Goal: Obtain resource: Download file/media

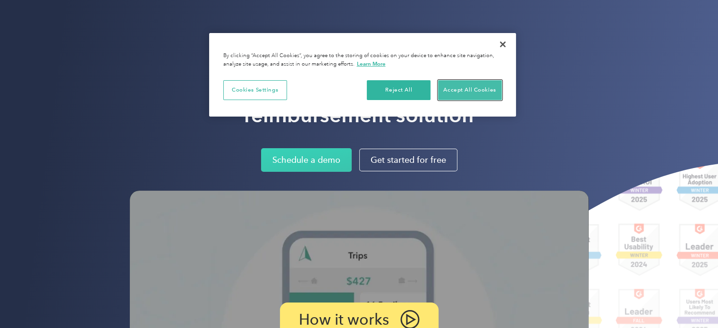
click at [456, 87] on button "Accept All Cookies" at bounding box center [470, 90] width 64 height 20
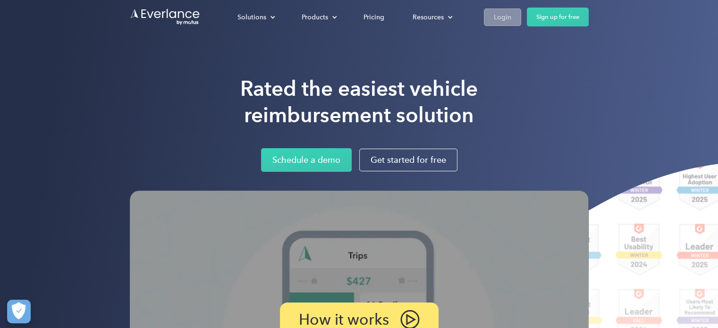
click at [498, 17] on div "Login" at bounding box center [502, 17] width 17 height 12
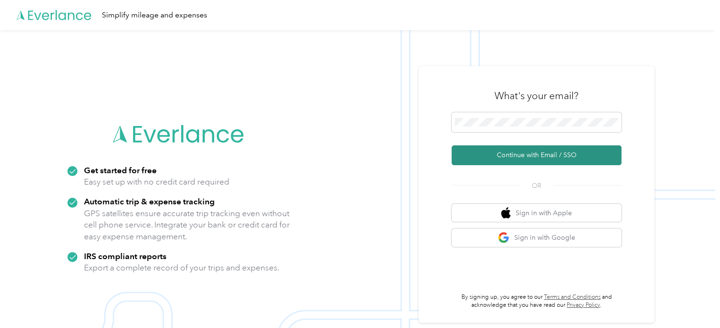
click at [530, 156] on button "Continue with Email / SSO" at bounding box center [537, 155] width 170 height 20
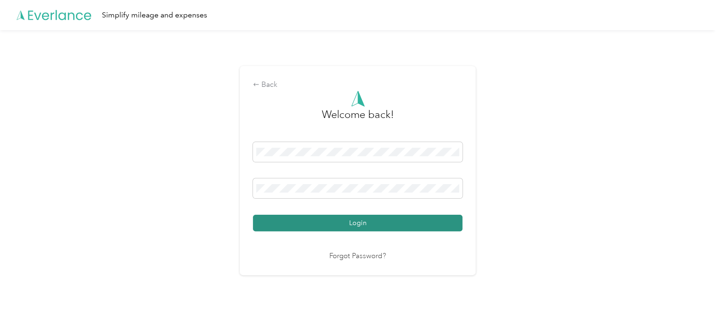
click at [319, 222] on button "Login" at bounding box center [358, 223] width 210 height 17
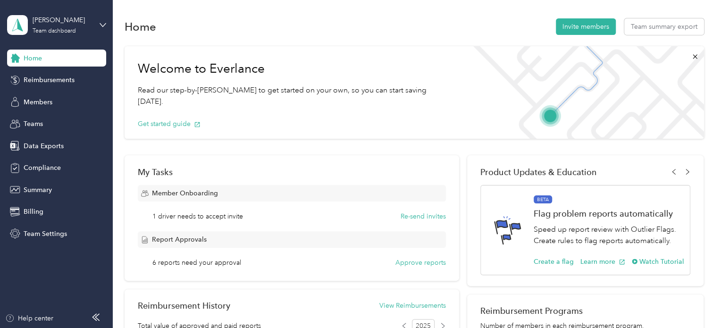
click at [38, 55] on span "Home" at bounding box center [33, 58] width 18 height 10
click at [43, 22] on div "Ashley" at bounding box center [62, 20] width 59 height 10
click at [66, 77] on div "Team dashboard" at bounding box center [106, 77] width 185 height 17
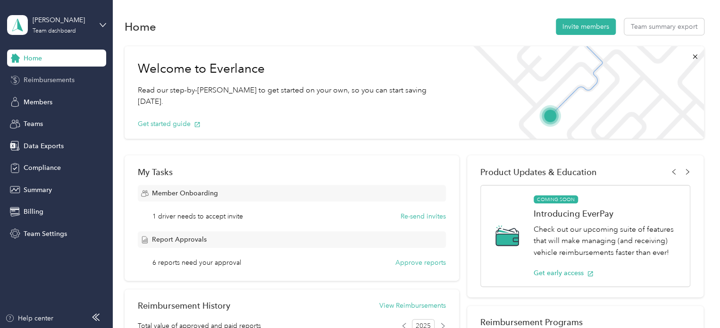
click at [65, 77] on span "Reimbursements" at bounding box center [49, 80] width 51 height 10
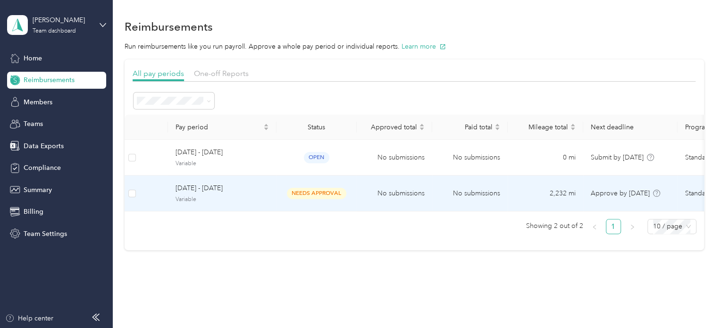
click at [383, 186] on td "No submissions" at bounding box center [395, 194] width 76 height 36
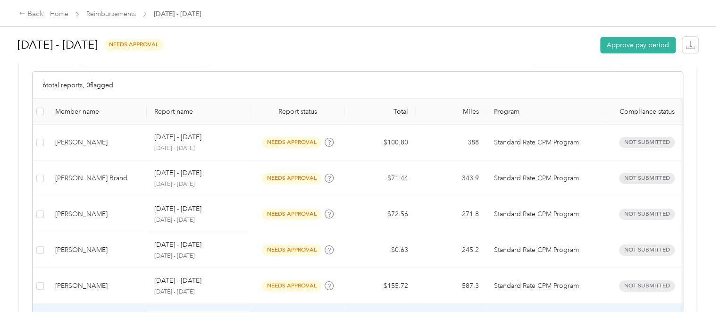
scroll to position [189, 0]
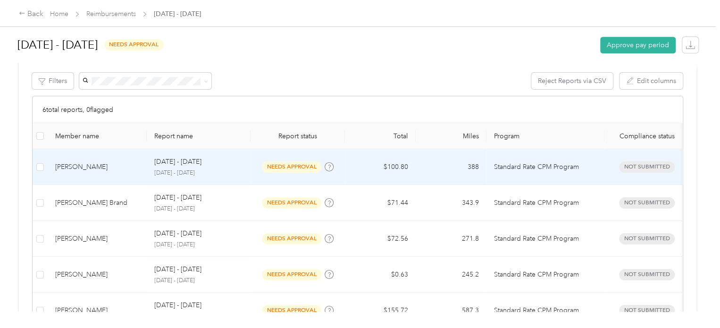
click at [292, 166] on span "needs approval" at bounding box center [291, 166] width 59 height 11
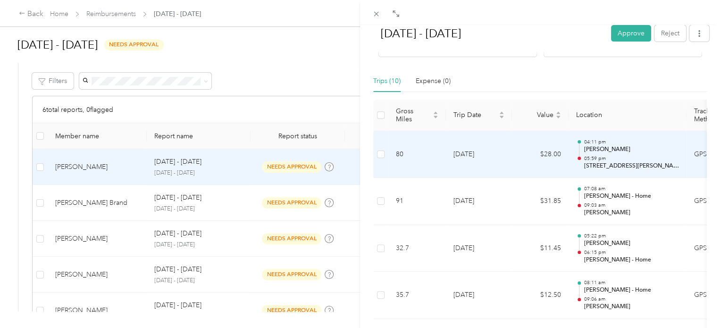
scroll to position [189, 0]
click at [596, 151] on p "Ashley Winchester" at bounding box center [631, 149] width 95 height 8
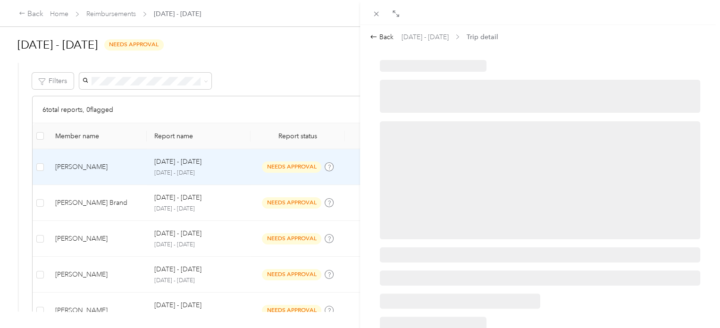
scroll to position [0, 0]
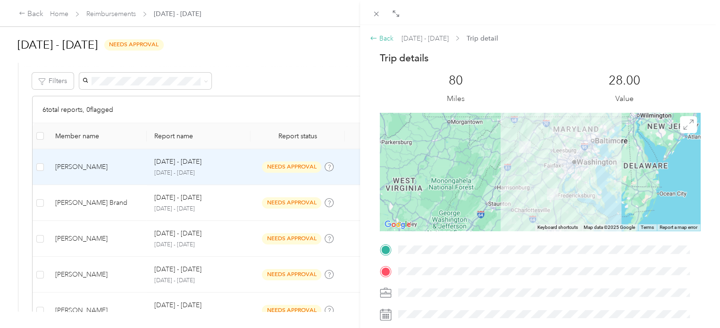
click at [372, 36] on icon at bounding box center [374, 38] width 8 height 8
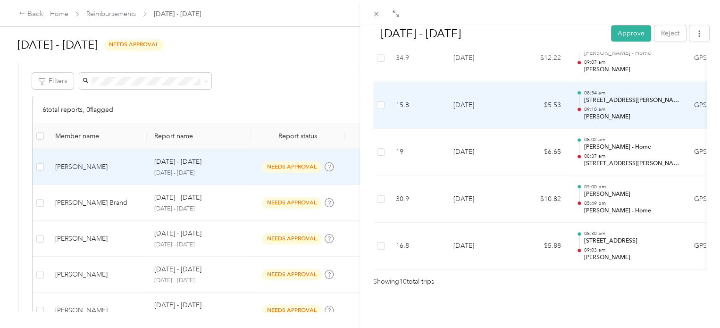
scroll to position [531, 0]
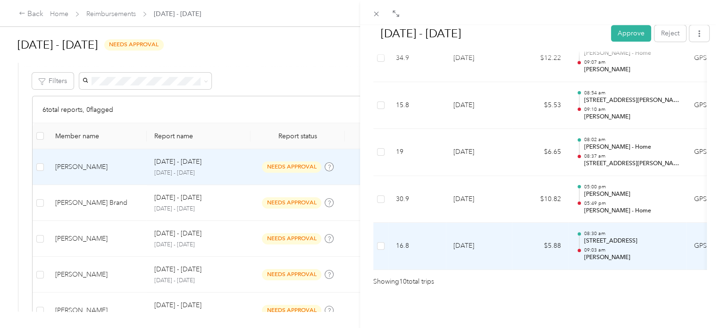
click at [602, 237] on p "15 Crater Ln, Stafford, VA" at bounding box center [631, 241] width 95 height 8
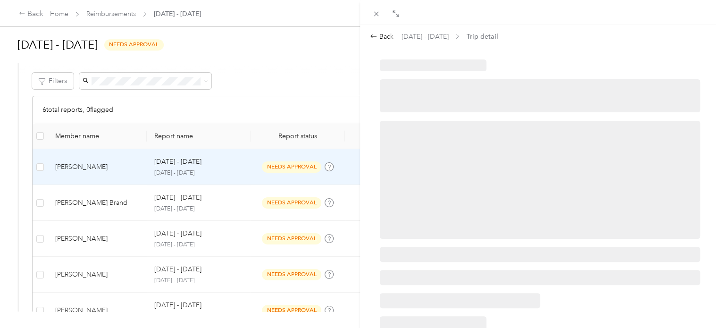
scroll to position [0, 0]
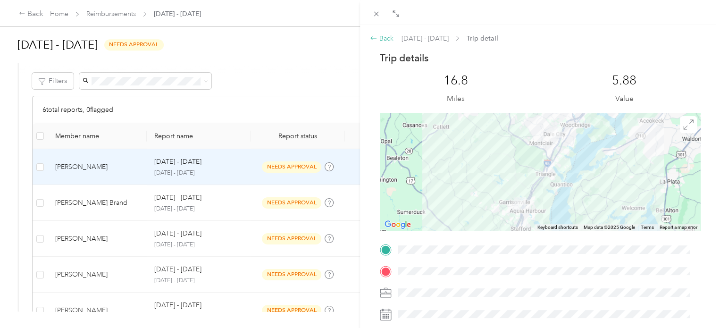
click at [371, 34] on icon at bounding box center [374, 38] width 8 height 8
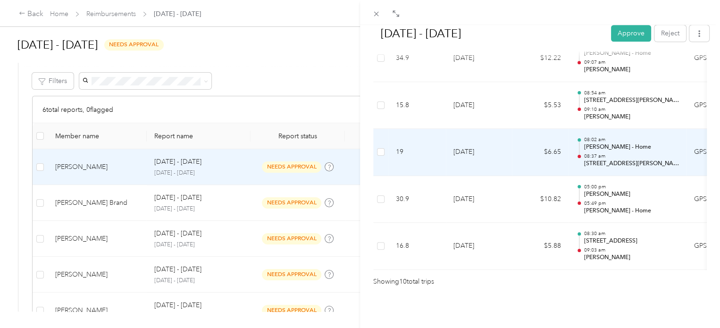
scroll to position [531, 0]
click at [589, 143] on p "Aida - Home" at bounding box center [631, 147] width 95 height 8
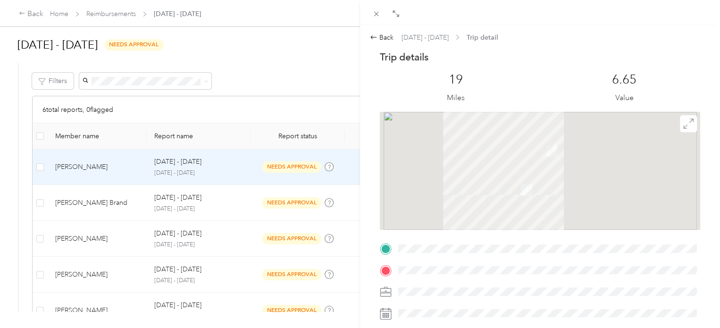
scroll to position [0, 0]
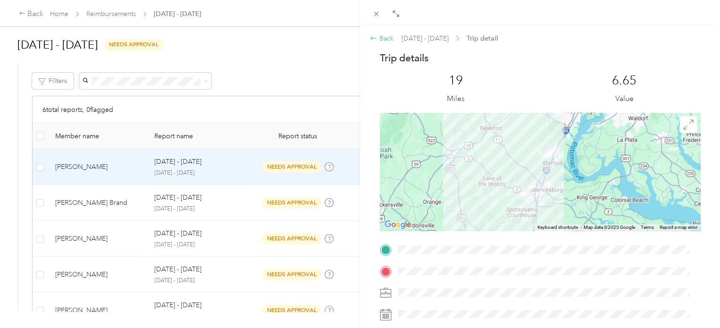
click at [370, 35] on icon at bounding box center [374, 38] width 8 height 8
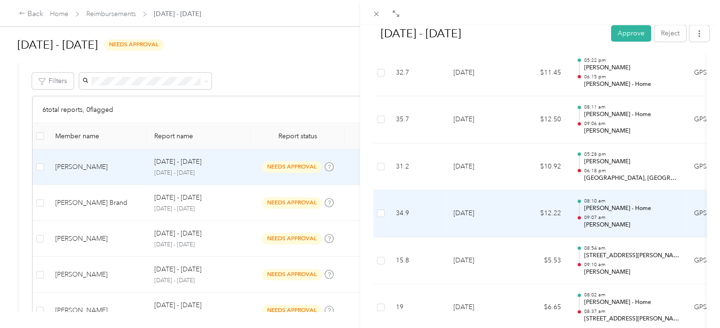
scroll to position [338, 0]
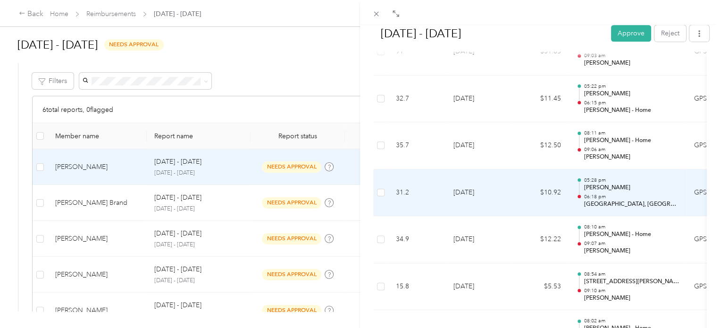
click at [489, 191] on td "8-27-2025" at bounding box center [479, 192] width 66 height 47
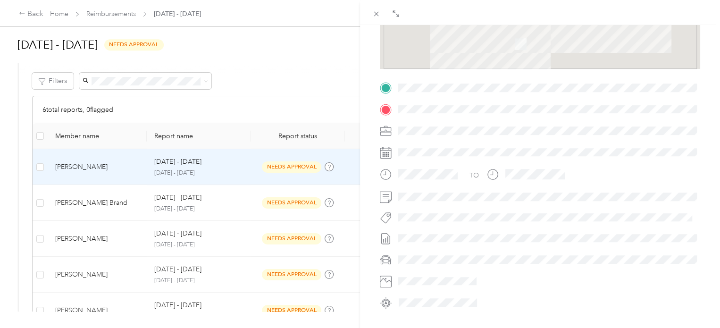
scroll to position [0, 0]
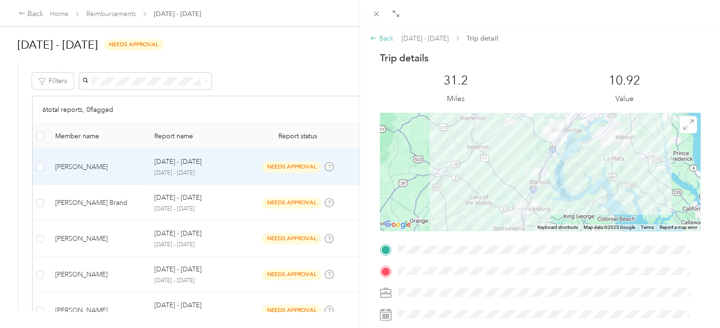
click at [372, 36] on icon at bounding box center [374, 38] width 8 height 8
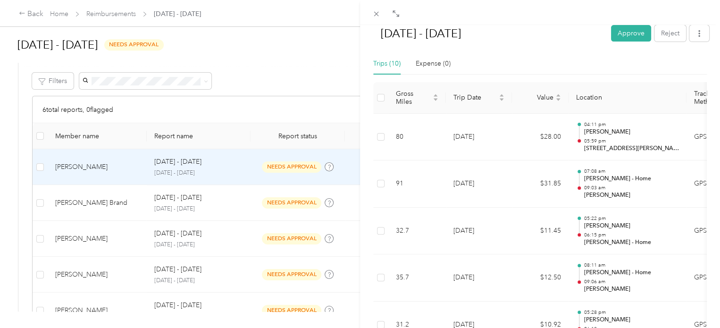
scroll to position [236, 0]
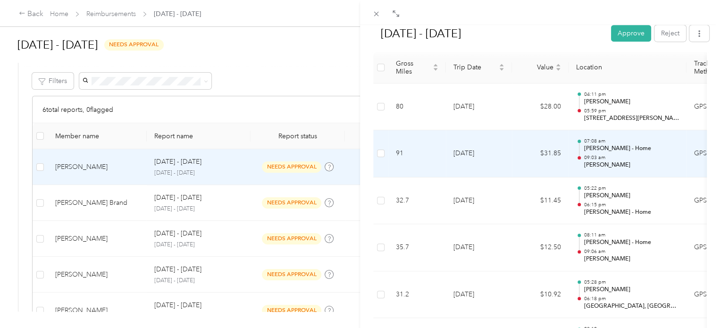
click at [502, 145] on td "8-30-2025" at bounding box center [479, 153] width 66 height 47
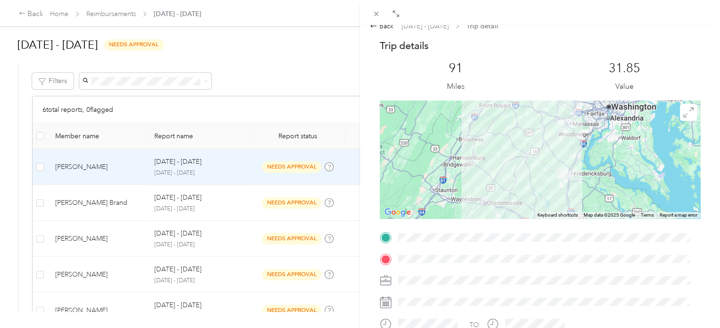
scroll to position [0, 0]
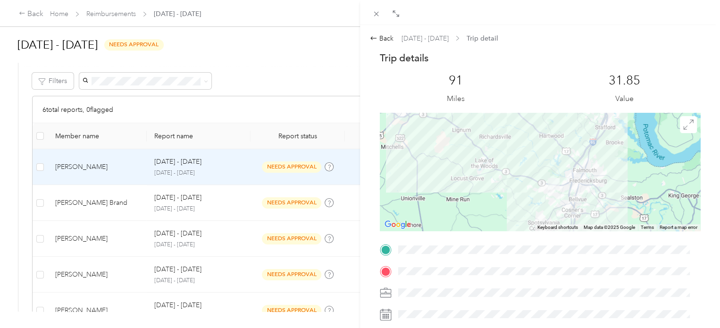
drag, startPoint x: 581, startPoint y: 160, endPoint x: 470, endPoint y: 177, distance: 111.7
click at [470, 177] on div at bounding box center [540, 172] width 320 height 118
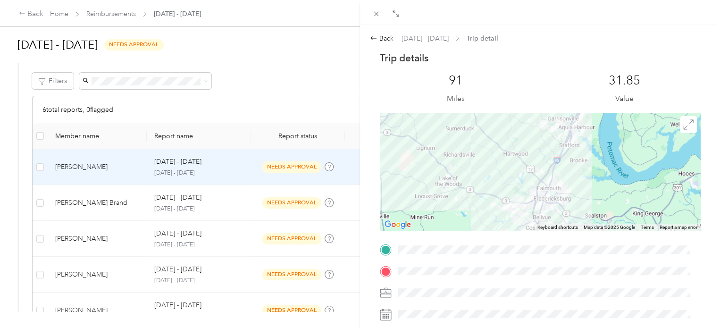
drag, startPoint x: 644, startPoint y: 160, endPoint x: 608, endPoint y: 179, distance: 40.5
click at [608, 179] on div at bounding box center [540, 172] width 320 height 118
click at [548, 168] on div at bounding box center [540, 172] width 320 height 118
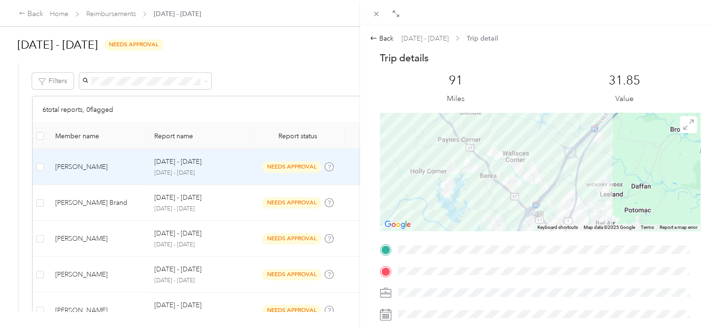
drag, startPoint x: 600, startPoint y: 158, endPoint x: 622, endPoint y: 194, distance: 41.3
click at [622, 194] on div at bounding box center [540, 172] width 320 height 118
click at [373, 37] on icon at bounding box center [374, 38] width 8 height 8
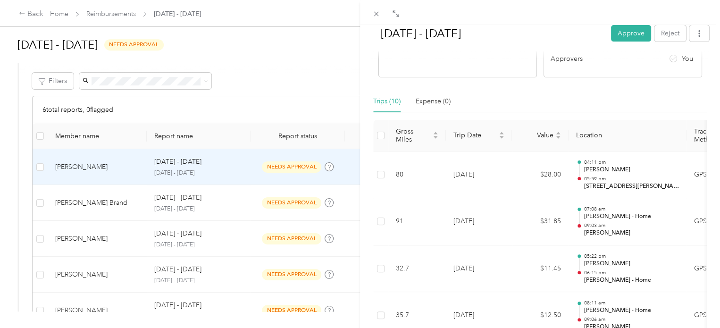
scroll to position [189, 0]
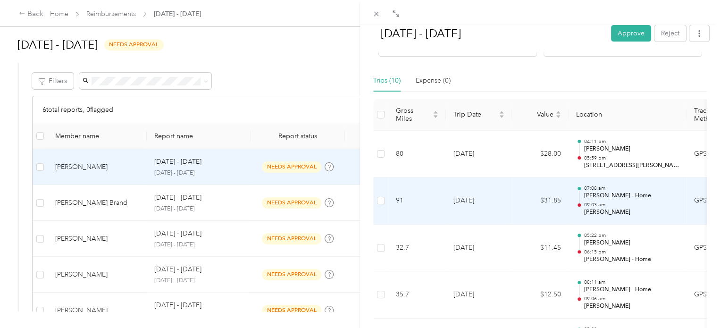
click at [559, 192] on td "$31.85" at bounding box center [540, 200] width 57 height 47
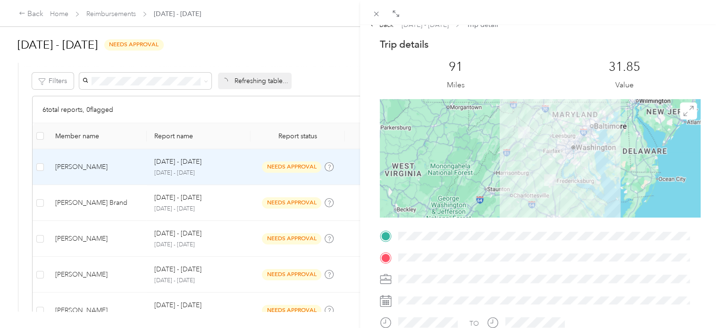
scroll to position [0, 0]
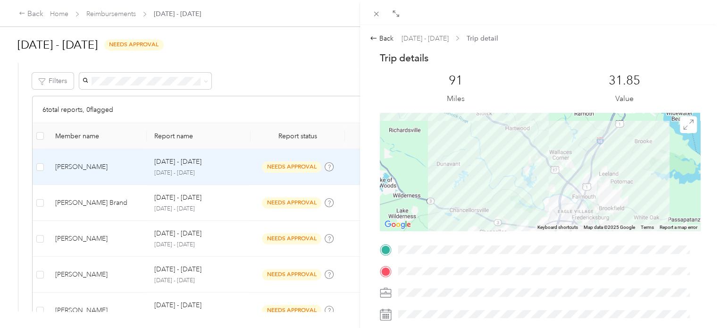
drag, startPoint x: 578, startPoint y: 155, endPoint x: 591, endPoint y: 211, distance: 57.7
click at [591, 211] on div at bounding box center [540, 172] width 320 height 118
click at [370, 38] on icon at bounding box center [374, 38] width 8 height 8
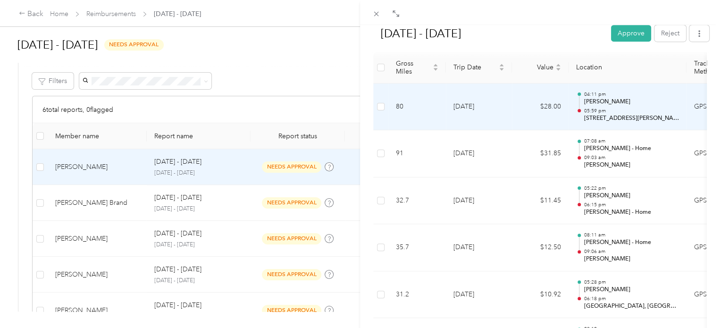
click at [601, 112] on p "05:59 pm" at bounding box center [631, 111] width 95 height 7
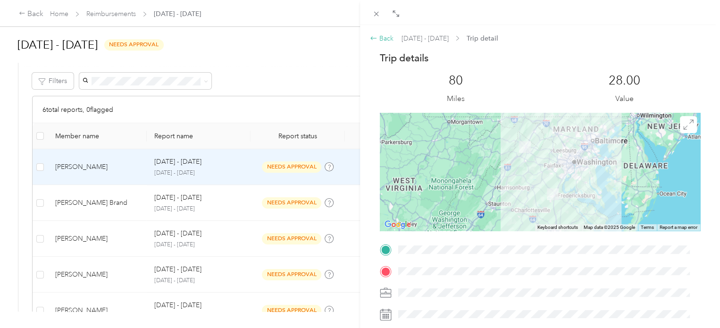
click at [373, 37] on icon at bounding box center [374, 38] width 8 height 8
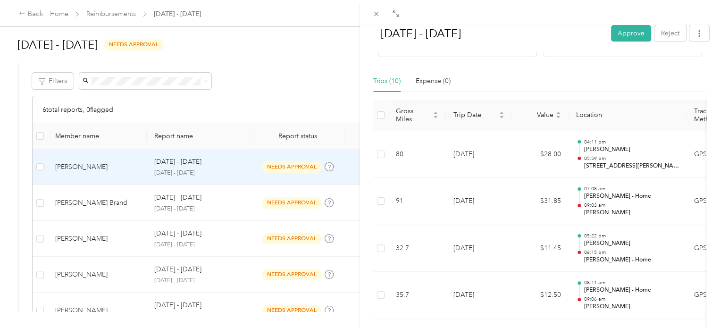
scroll to position [189, 0]
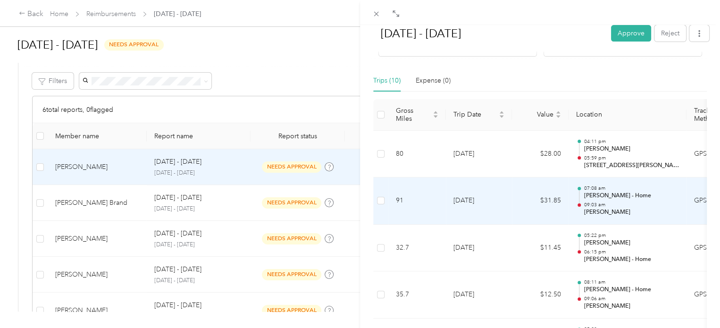
click at [618, 200] on div "07:08 am Aida - Home 09:03 am Ashley Winchester" at bounding box center [631, 201] width 95 height 32
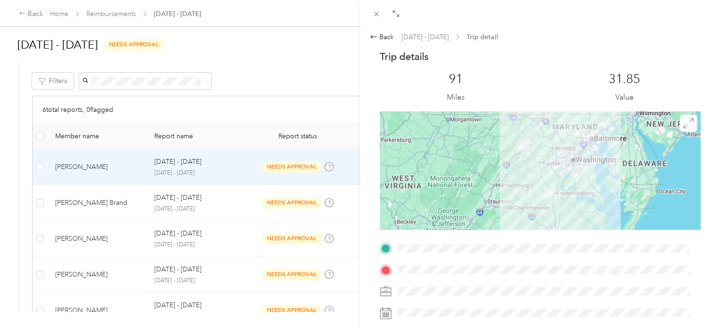
scroll to position [0, 0]
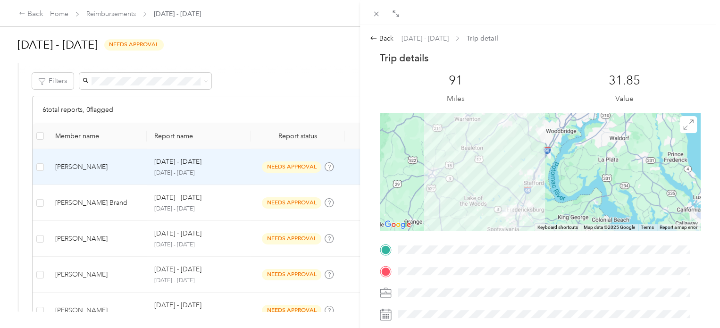
drag, startPoint x: 458, startPoint y: 169, endPoint x: 555, endPoint y: 158, distance: 96.9
click at [555, 158] on div at bounding box center [540, 172] width 320 height 118
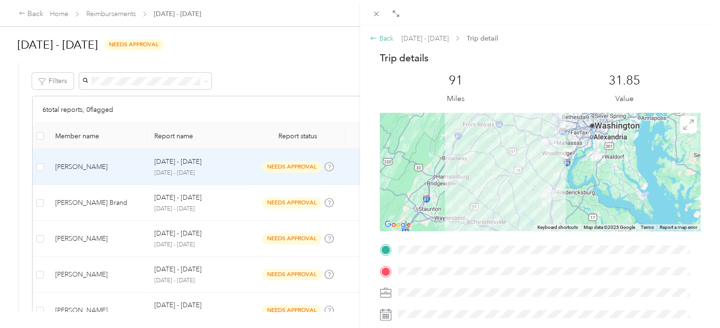
click at [377, 36] on icon at bounding box center [374, 38] width 8 height 8
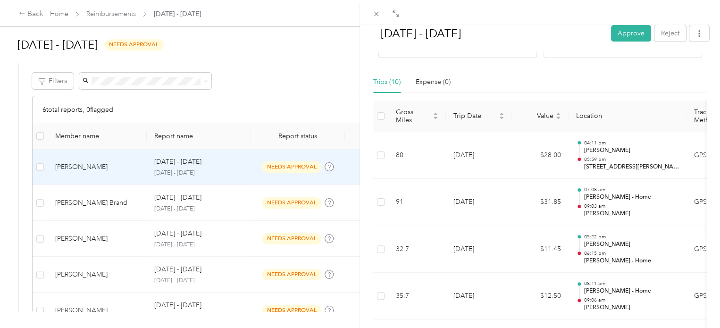
scroll to position [189, 0]
click at [696, 29] on span "button" at bounding box center [699, 33] width 7 height 8
click at [670, 69] on span "Download" at bounding box center [665, 68] width 31 height 10
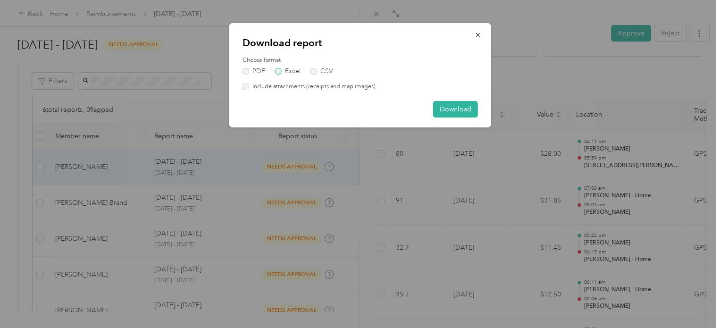
click at [289, 70] on label "Excel" at bounding box center [287, 71] width 25 height 7
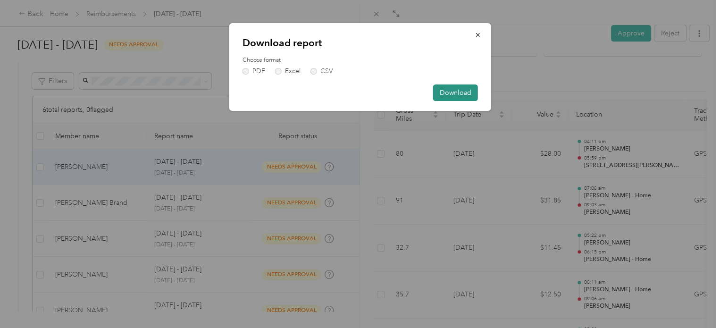
click at [463, 94] on button "Download" at bounding box center [455, 92] width 45 height 17
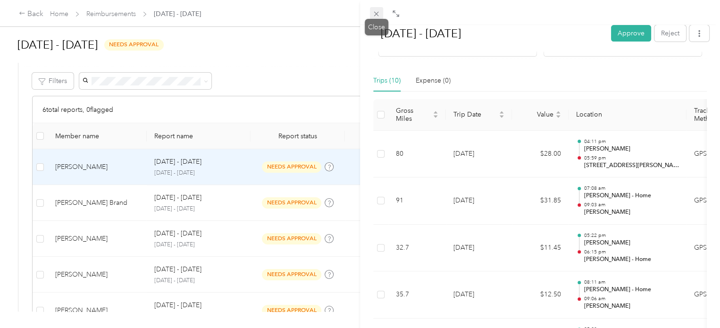
click at [374, 14] on icon at bounding box center [376, 14] width 8 height 8
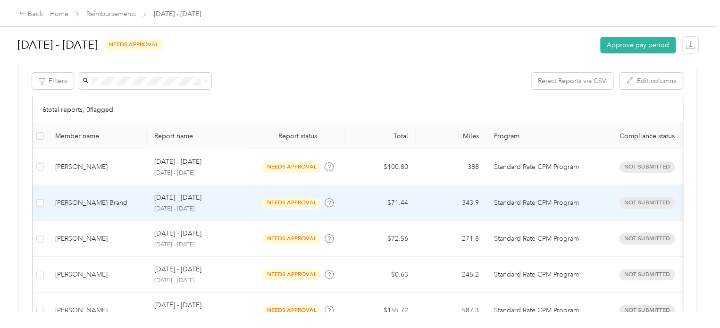
click at [299, 202] on span "needs approval" at bounding box center [291, 202] width 59 height 11
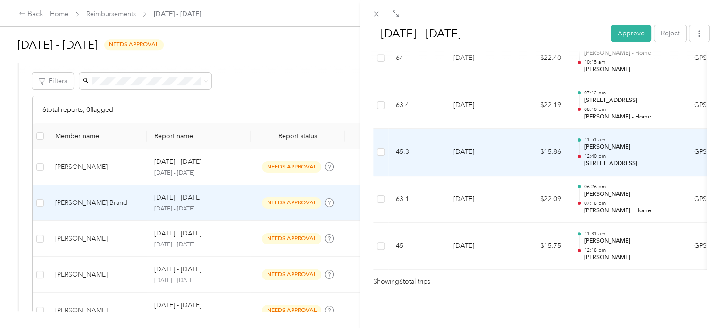
scroll to position [344, 0]
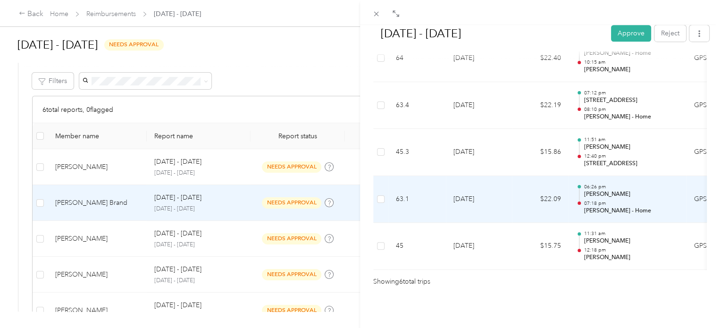
click at [601, 185] on div "06:26 pm Ashley Laburnum 07:18 pm Deella - Home" at bounding box center [631, 200] width 95 height 32
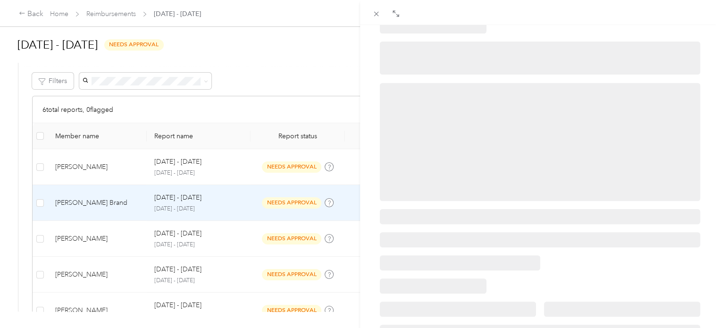
scroll to position [0, 0]
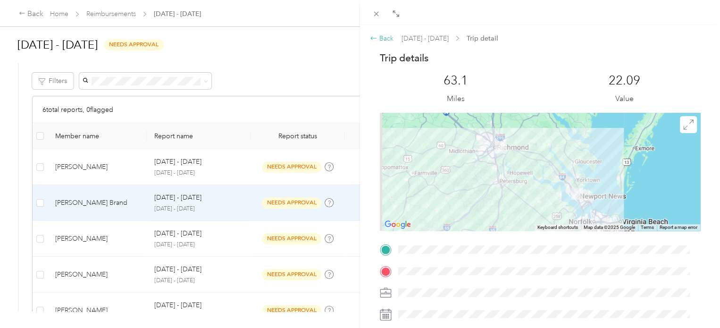
click at [372, 38] on icon at bounding box center [374, 38] width 8 height 8
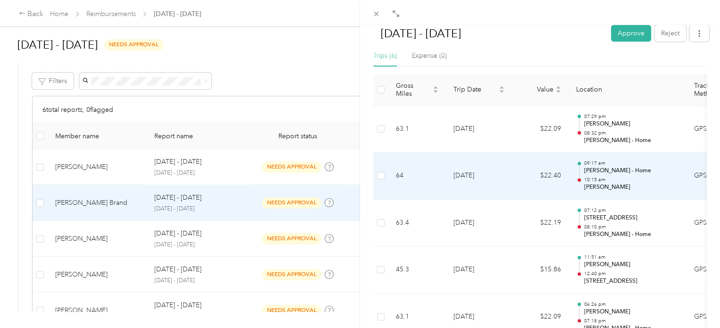
scroll to position [189, 0]
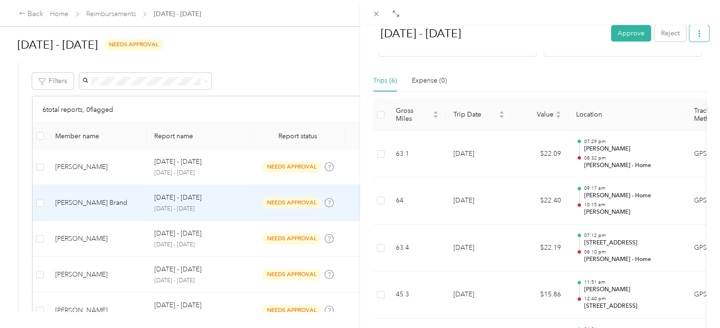
click at [696, 31] on icon "button" at bounding box center [699, 33] width 7 height 7
click at [678, 66] on span "Download" at bounding box center [665, 68] width 31 height 10
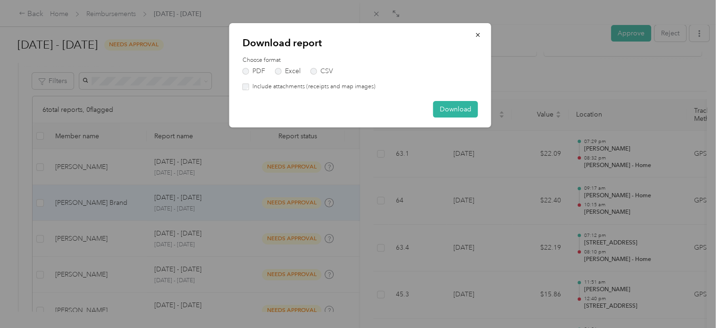
click at [269, 67] on div "Choose format PDF Excel CSV" at bounding box center [361, 65] width 236 height 18
click at [277, 71] on label "Excel" at bounding box center [287, 71] width 25 height 7
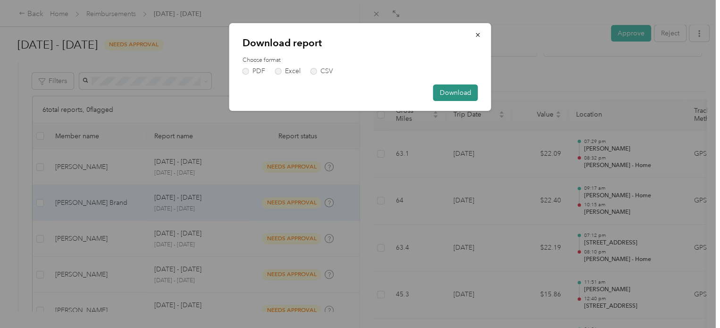
click at [455, 93] on button "Download" at bounding box center [455, 92] width 45 height 17
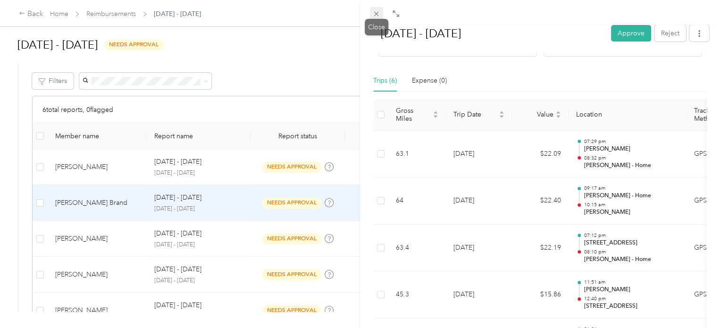
click at [377, 14] on icon at bounding box center [376, 14] width 8 height 8
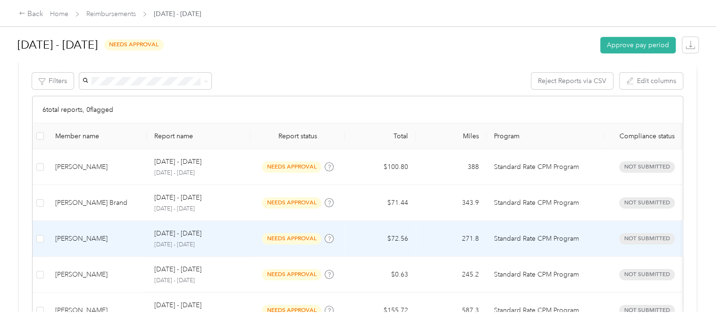
click at [288, 238] on span "needs approval" at bounding box center [291, 238] width 59 height 11
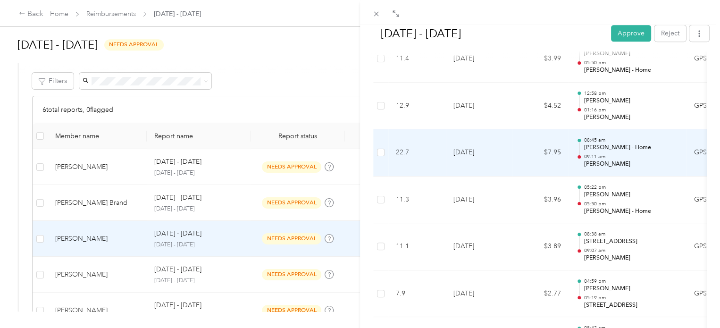
scroll to position [472, 0]
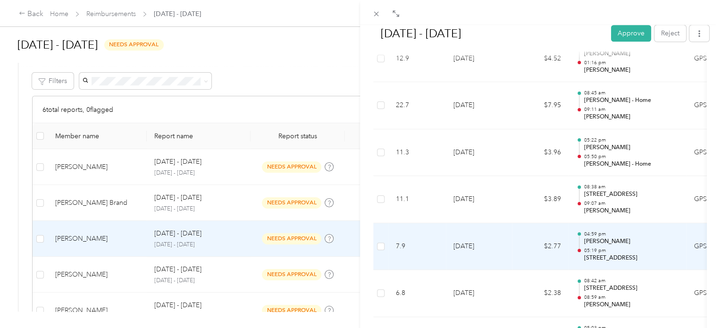
click at [599, 245] on div "04:59 pm Ashley Hull 05:19 pm 524 Gateway Centre Pkwy, North Chesterfield, VA" at bounding box center [631, 247] width 95 height 32
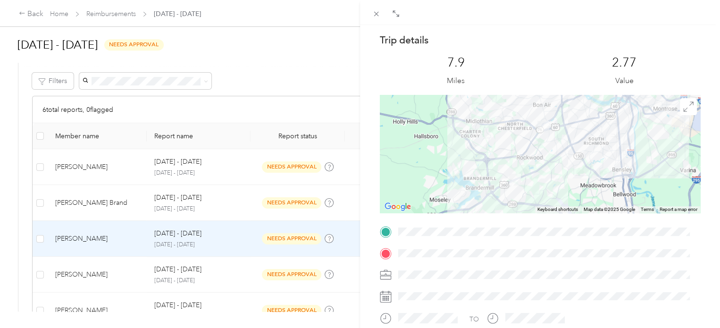
scroll to position [0, 0]
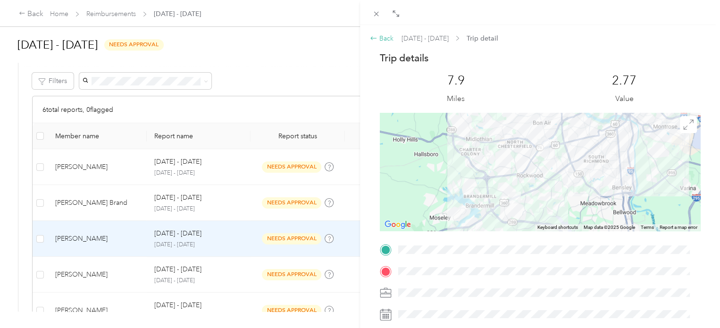
click at [372, 35] on icon at bounding box center [374, 38] width 8 height 8
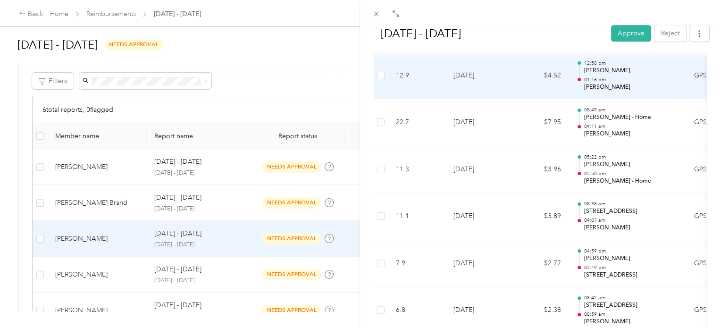
scroll to position [472, 0]
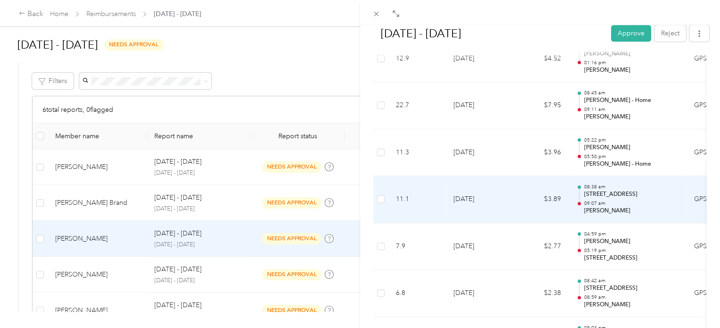
click at [549, 194] on td "$3.89" at bounding box center [540, 199] width 57 height 47
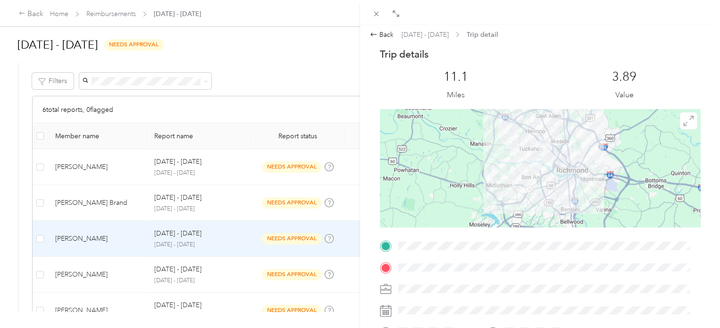
scroll to position [0, 0]
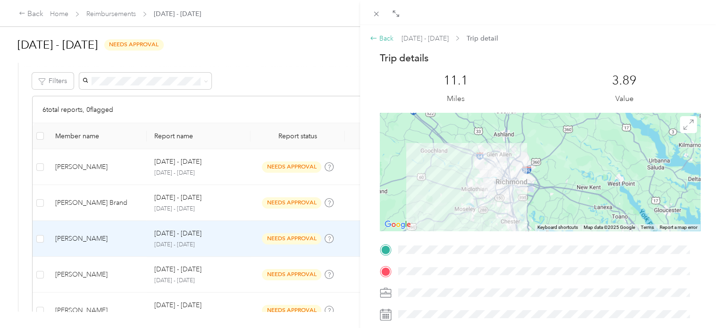
click at [376, 34] on div "Back" at bounding box center [382, 39] width 24 height 10
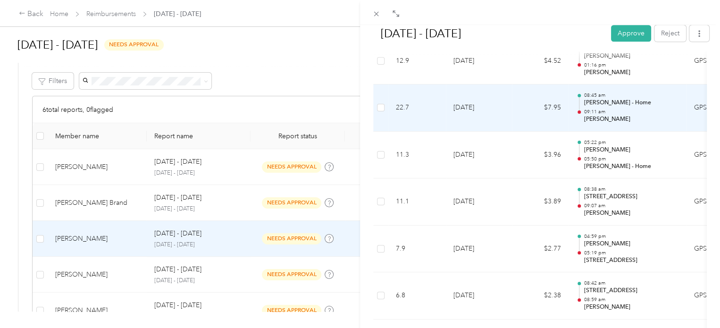
scroll to position [480, 0]
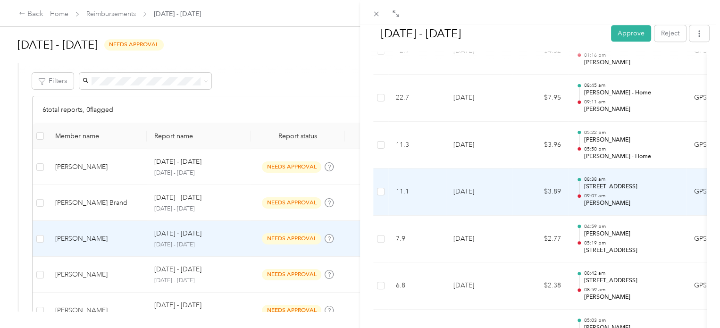
click at [594, 184] on p "524 Gateway Centre Pkwy, North Chesterfield, VA" at bounding box center [631, 187] width 95 height 8
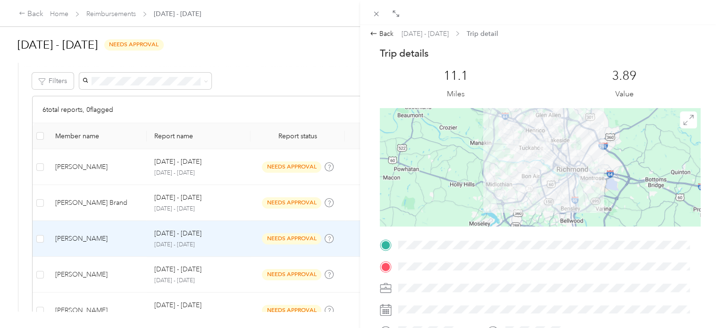
scroll to position [0, 0]
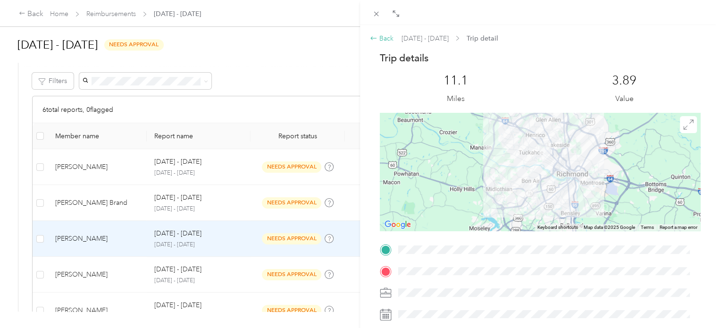
click at [375, 37] on icon at bounding box center [374, 38] width 8 height 8
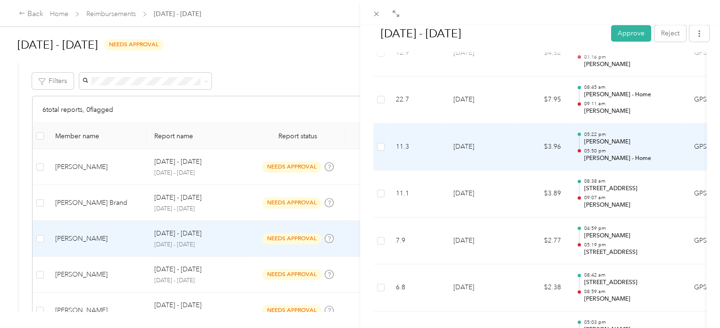
scroll to position [480, 0]
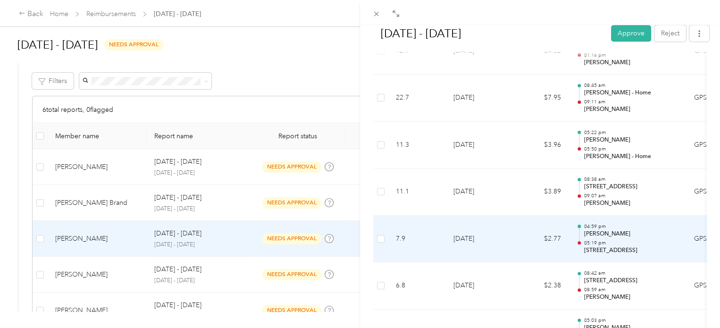
click at [606, 236] on div "04:59 pm Ashley Hull 05:19 pm 524 Gateway Centre Pkwy, North Chesterfield, VA" at bounding box center [631, 239] width 95 height 32
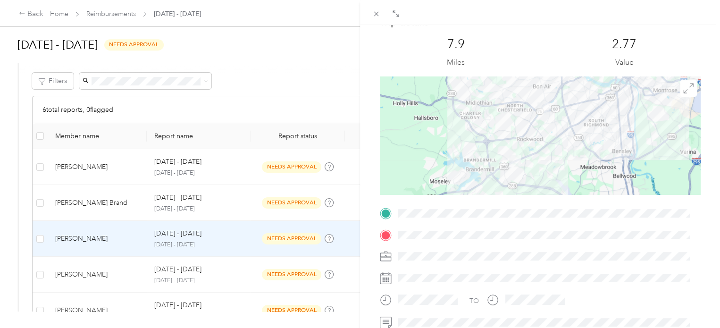
scroll to position [0, 0]
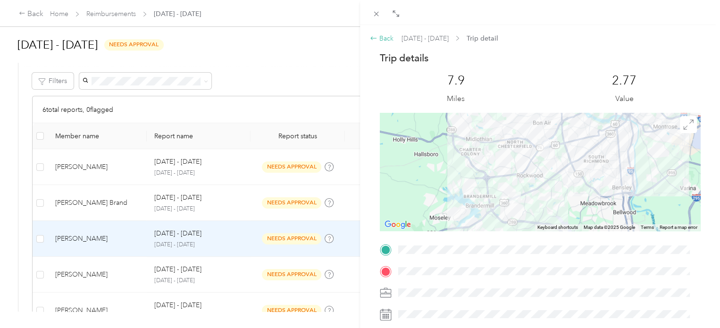
click at [374, 37] on icon at bounding box center [374, 38] width 8 height 8
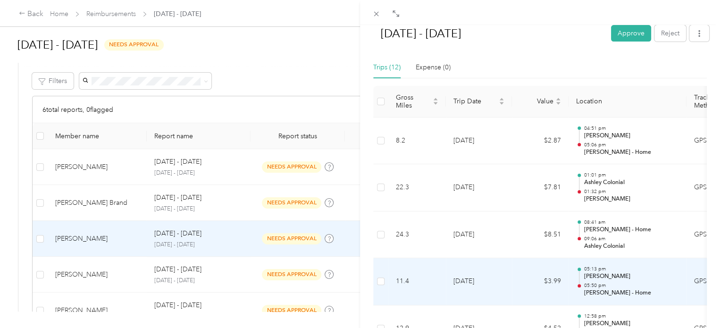
scroll to position [200, 0]
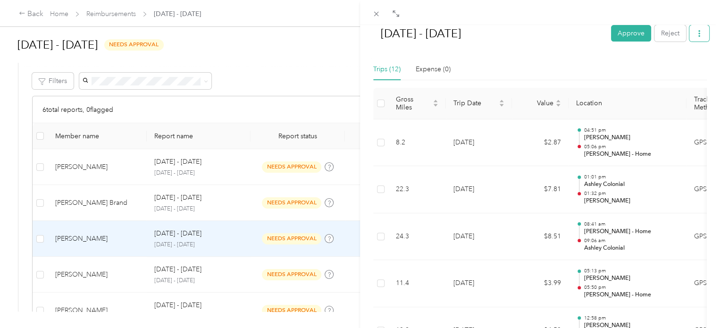
click at [696, 32] on icon "button" at bounding box center [699, 33] width 7 height 7
click at [672, 64] on span "Download" at bounding box center [665, 68] width 31 height 10
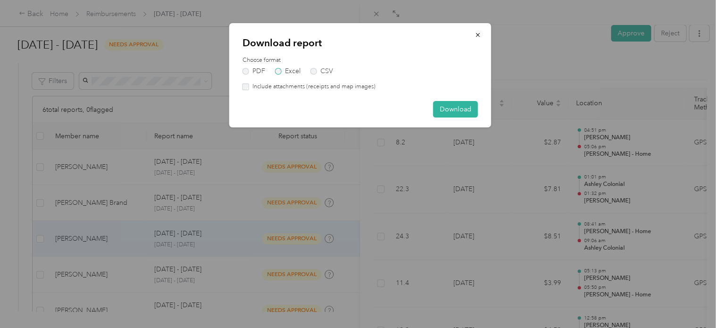
click at [279, 69] on label "Excel" at bounding box center [287, 71] width 25 height 7
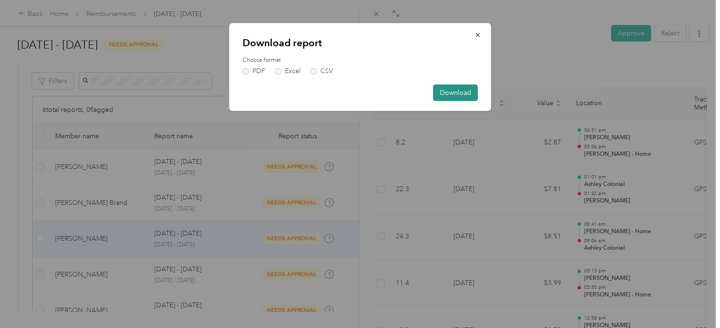
click at [444, 90] on button "Download" at bounding box center [455, 92] width 45 height 17
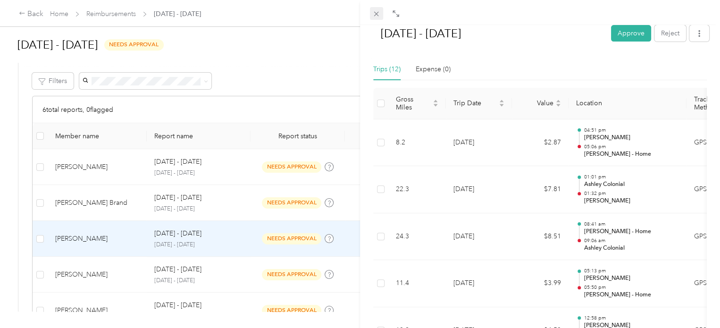
click at [375, 13] on icon at bounding box center [376, 14] width 5 height 5
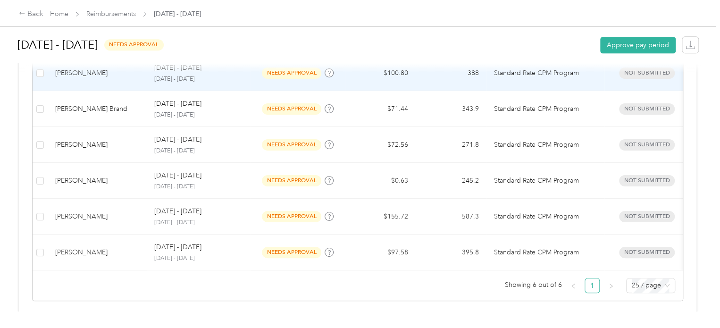
scroll to position [283, 0]
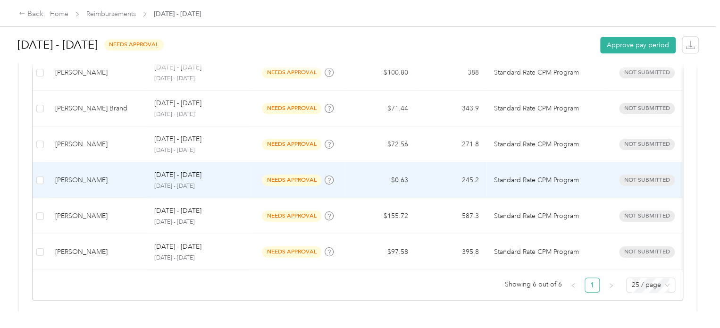
click at [306, 177] on span "needs approval" at bounding box center [291, 180] width 59 height 11
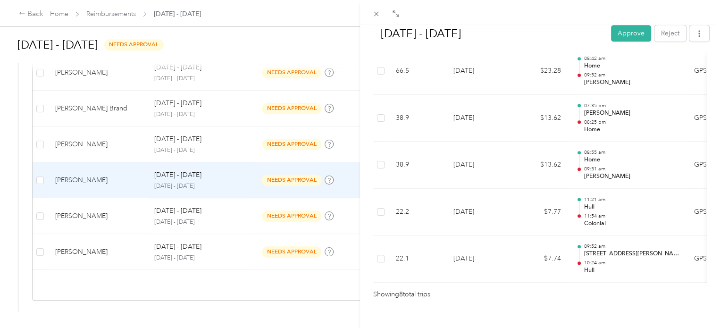
scroll to position [438, 0]
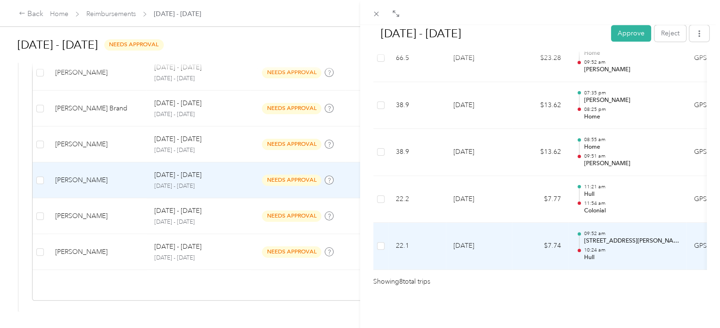
click at [597, 232] on div "09:52 am 9999 Brook Rd, Glen Allen, VA 10:24 am Hull" at bounding box center [631, 246] width 95 height 32
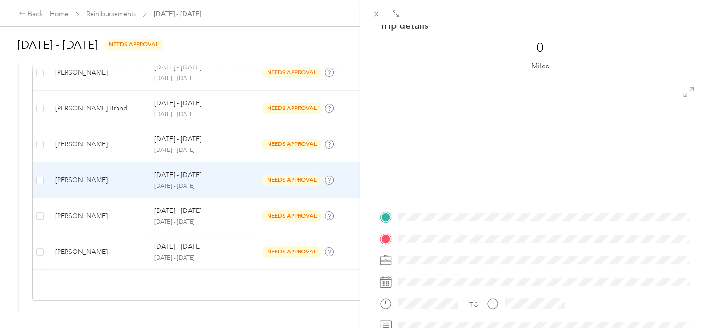
scroll to position [0, 0]
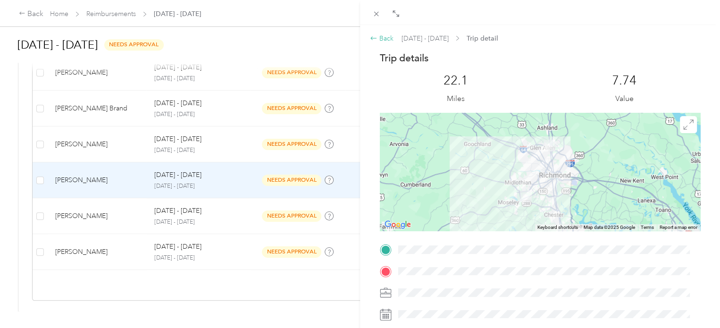
click at [376, 37] on icon at bounding box center [374, 38] width 8 height 8
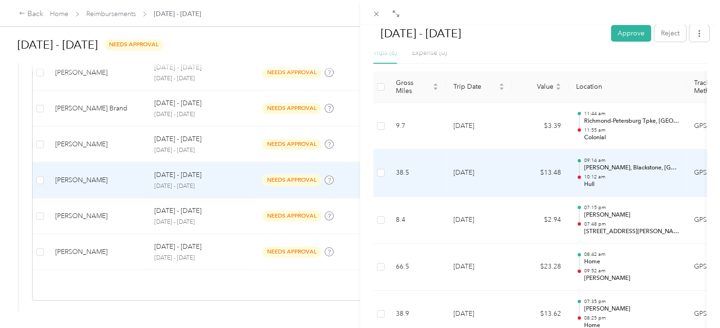
scroll to position [196, 0]
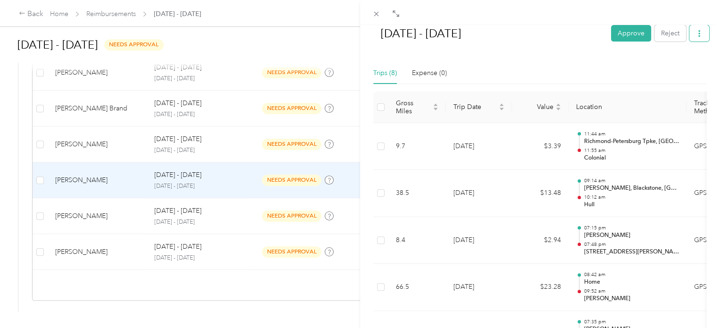
click at [696, 30] on span "button" at bounding box center [699, 33] width 7 height 8
click at [665, 65] on span "Download" at bounding box center [665, 68] width 31 height 10
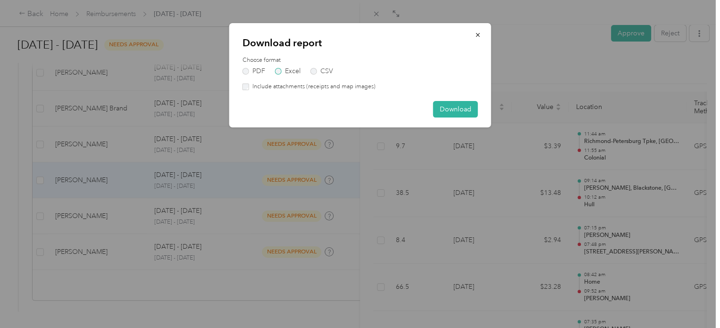
click at [280, 68] on label "Excel" at bounding box center [287, 71] width 25 height 7
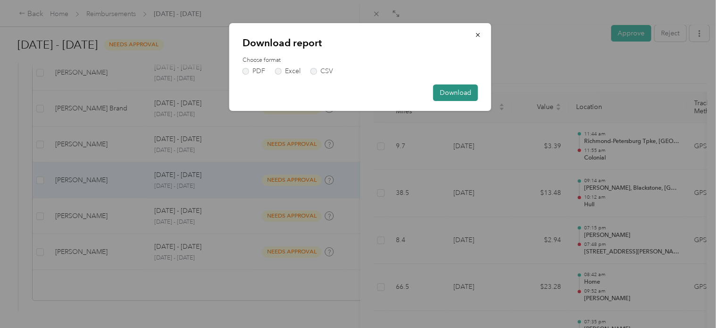
click at [448, 88] on button "Download" at bounding box center [455, 92] width 45 height 17
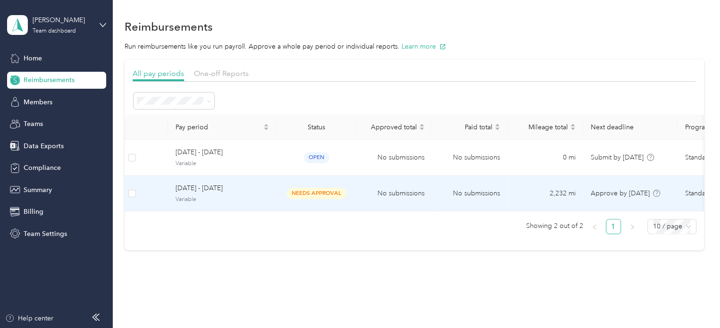
click at [414, 188] on td "No submissions" at bounding box center [395, 194] width 76 height 36
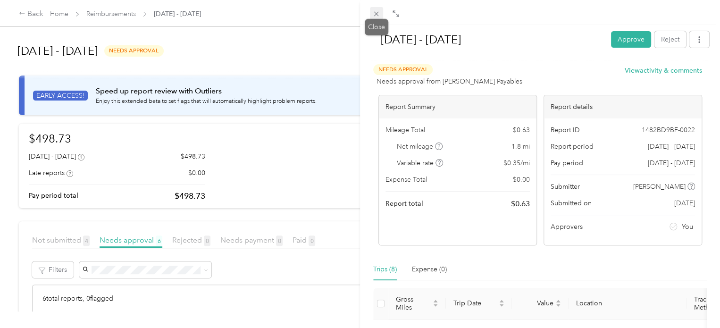
click at [374, 12] on icon at bounding box center [376, 14] width 8 height 8
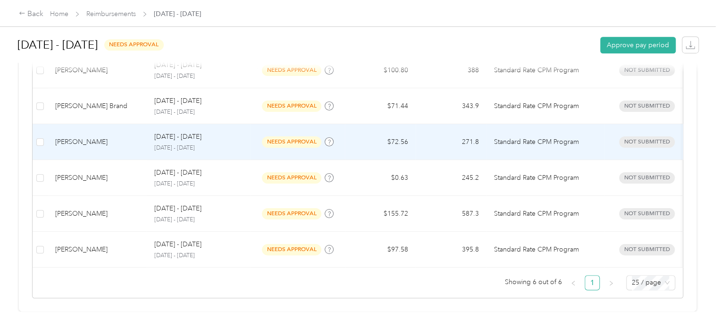
scroll to position [299, 0]
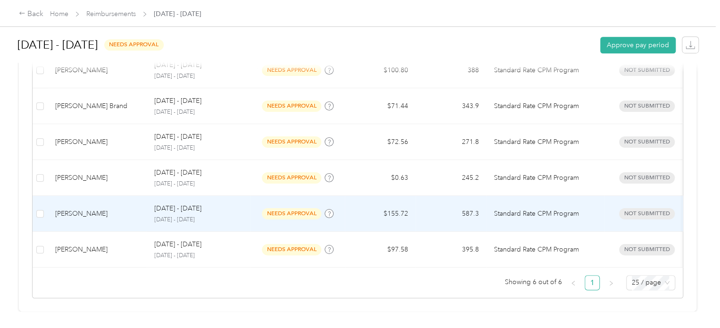
click at [281, 208] on span "needs approval" at bounding box center [291, 213] width 59 height 11
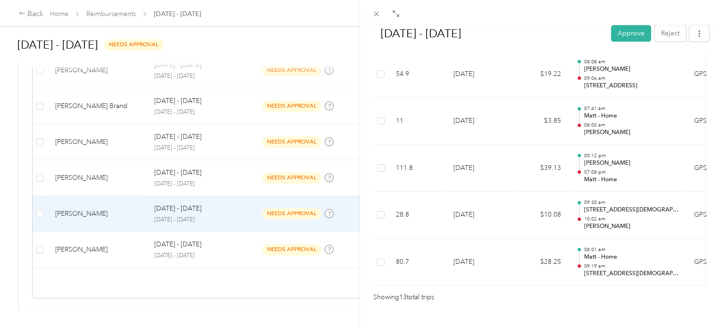
scroll to position [672, 0]
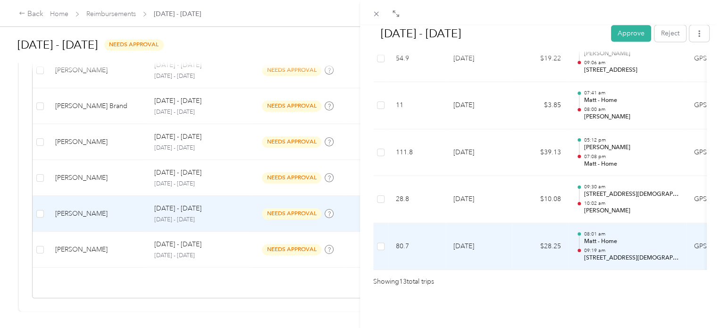
click at [600, 231] on p "08:01 am" at bounding box center [631, 234] width 95 height 7
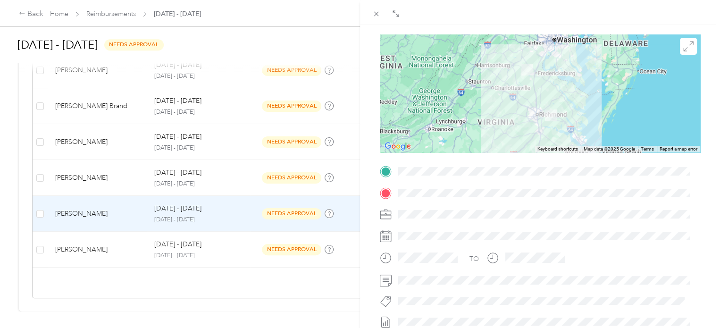
scroll to position [94, 0]
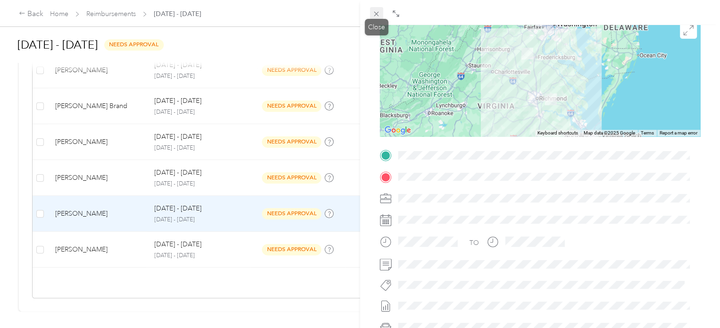
click at [378, 12] on icon at bounding box center [376, 14] width 5 height 5
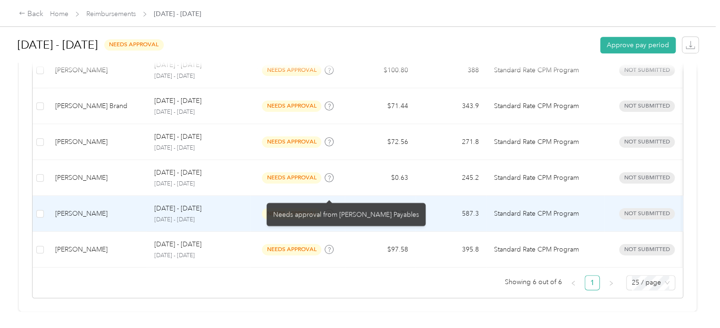
click at [291, 208] on span "needs approval" at bounding box center [291, 213] width 59 height 11
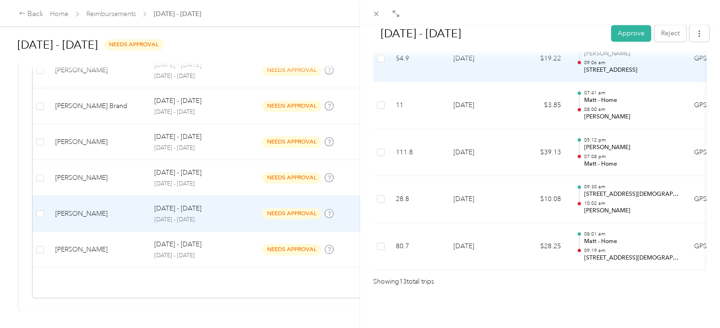
scroll to position [672, 0]
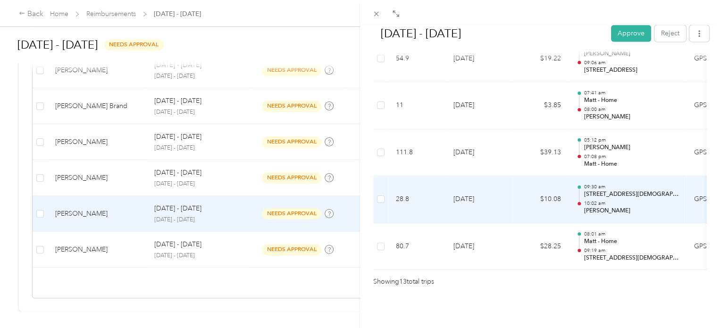
click at [616, 200] on p "10:02 am" at bounding box center [631, 203] width 95 height 7
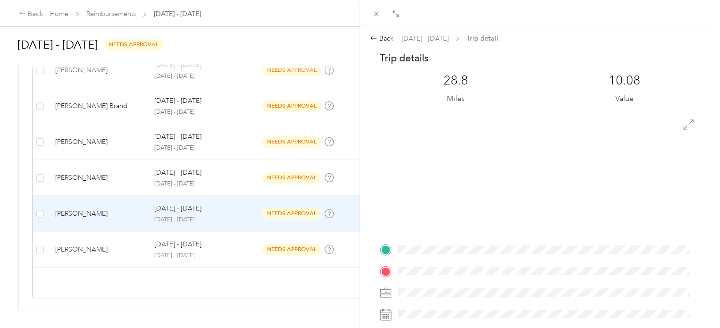
scroll to position [0, 0]
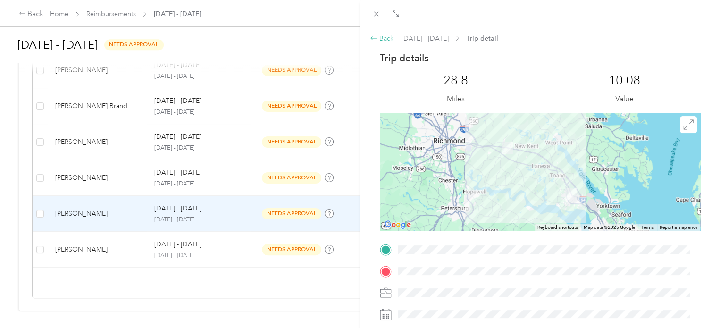
click at [372, 36] on icon at bounding box center [374, 38] width 8 height 8
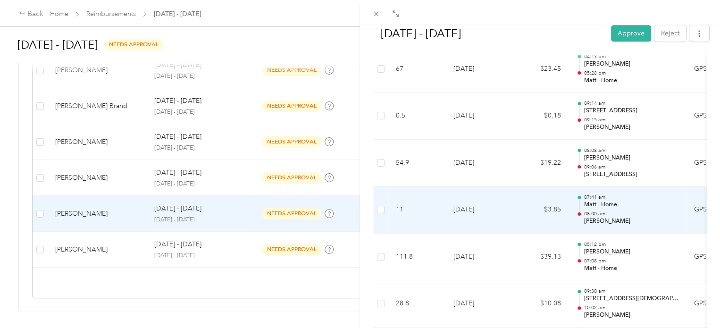
scroll to position [530, 0]
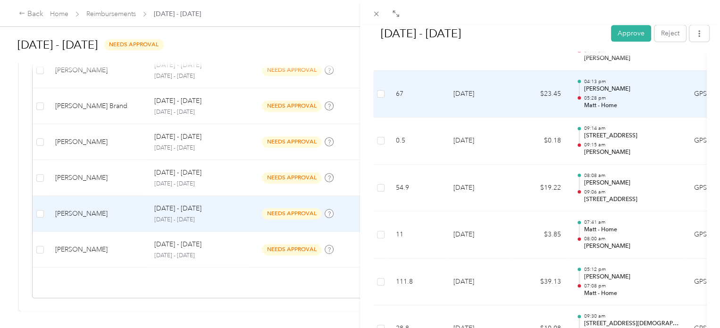
click at [583, 85] on div "04:13 pm Ashley Broad 05:28 pm Matt - Home" at bounding box center [627, 94] width 103 height 32
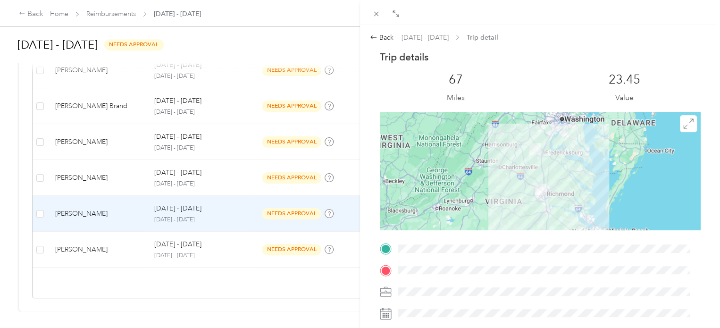
scroll to position [0, 0]
click at [371, 39] on icon at bounding box center [374, 37] width 6 height 3
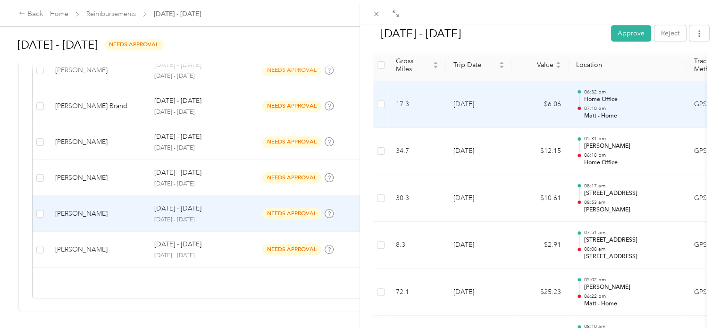
scroll to position [189, 0]
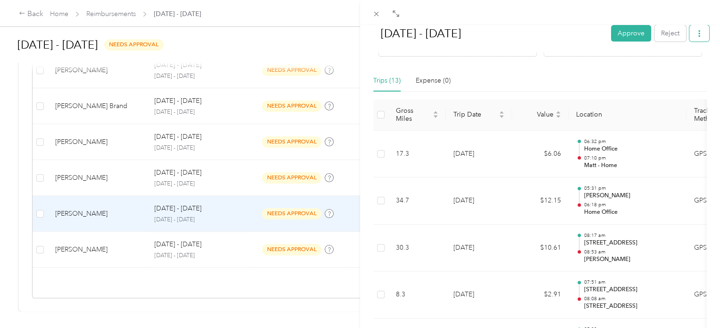
click at [696, 30] on icon "button" at bounding box center [699, 33] width 7 height 7
click at [672, 69] on span "Download" at bounding box center [665, 68] width 31 height 10
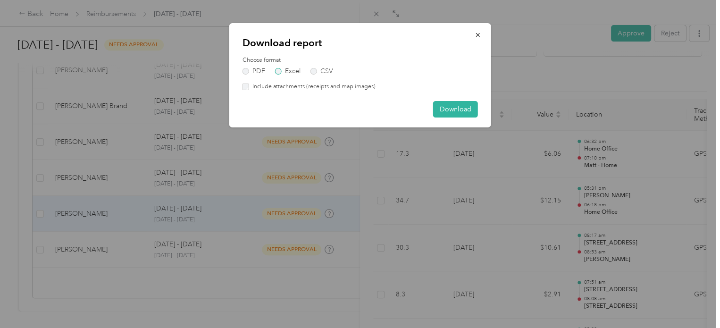
click at [282, 71] on label "Excel" at bounding box center [287, 71] width 25 height 7
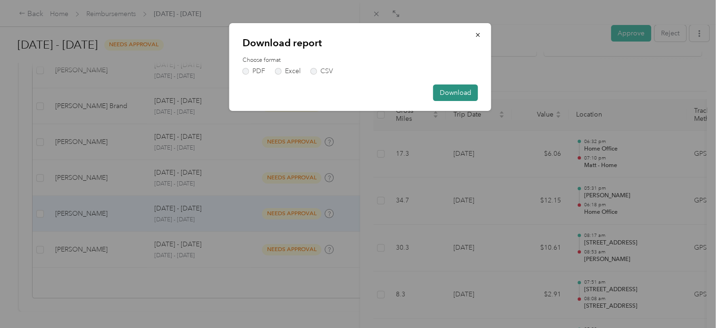
click at [466, 86] on button "Download" at bounding box center [455, 92] width 45 height 17
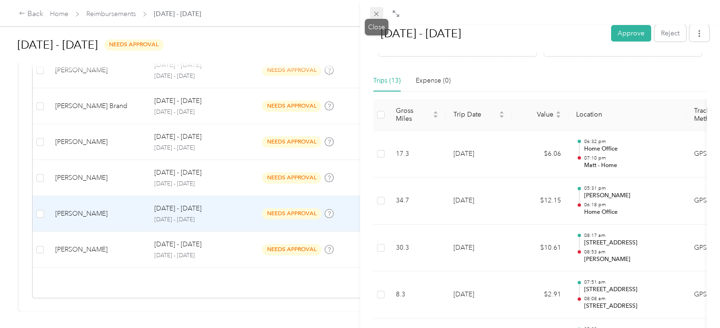
click at [377, 13] on icon at bounding box center [376, 14] width 5 height 5
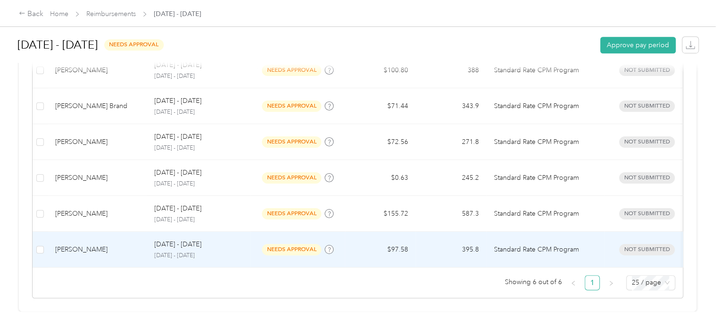
click at [296, 244] on span "needs approval" at bounding box center [291, 249] width 59 height 11
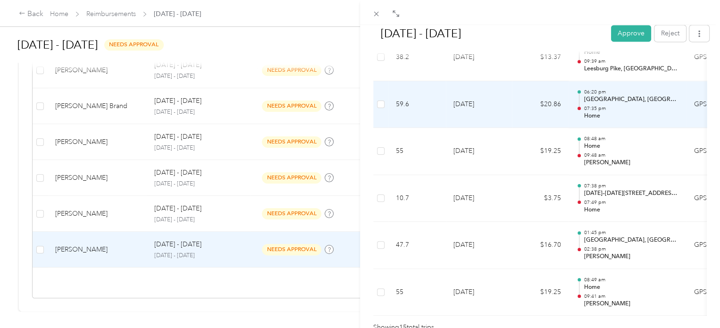
scroll to position [766, 0]
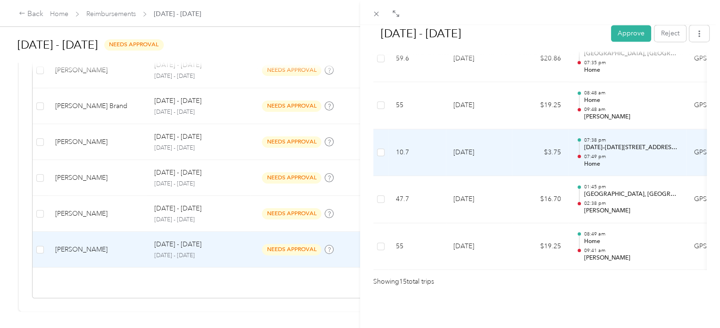
click at [619, 143] on p "1012–1030 Ralph Shockey Dr, Winchester, VA" at bounding box center [631, 147] width 95 height 8
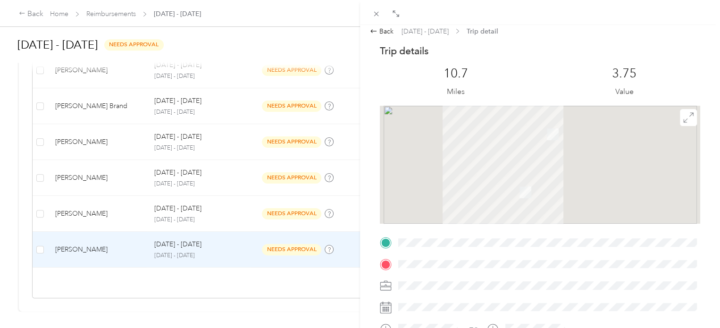
scroll to position [0, 0]
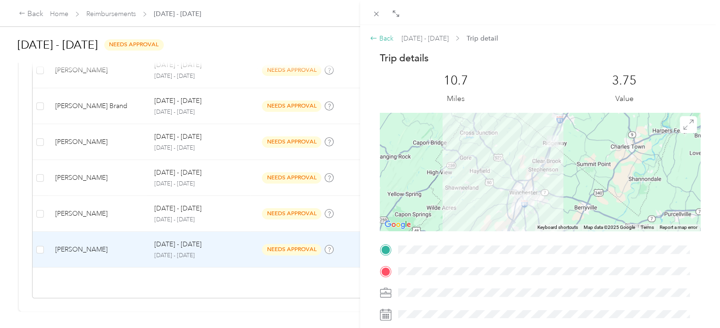
click at [376, 38] on icon at bounding box center [374, 38] width 8 height 8
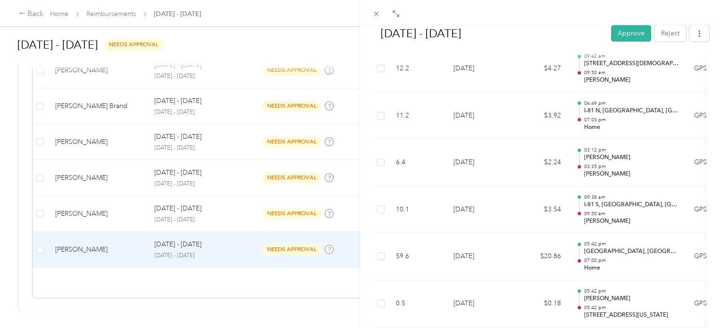
scroll to position [330, 0]
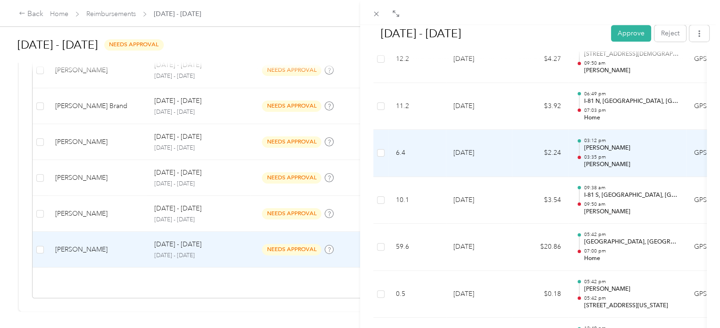
click at [594, 154] on p "03:35 pm" at bounding box center [631, 157] width 95 height 7
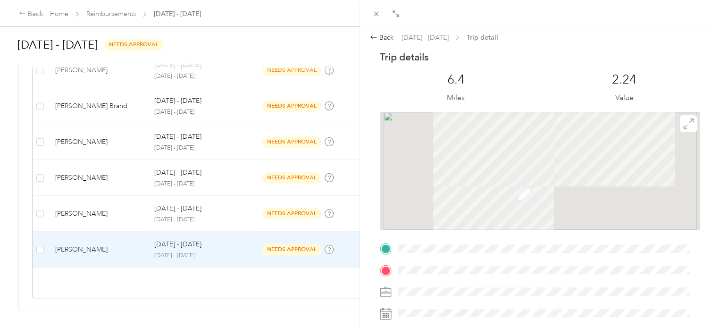
scroll to position [0, 0]
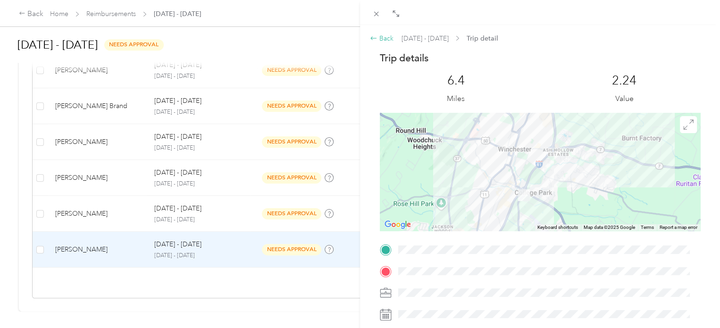
click at [375, 38] on icon at bounding box center [374, 38] width 8 height 8
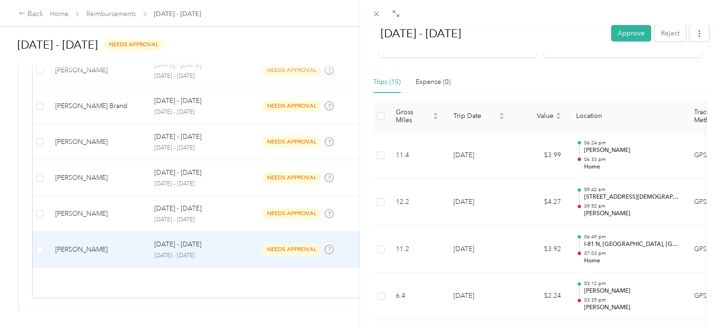
scroll to position [283, 0]
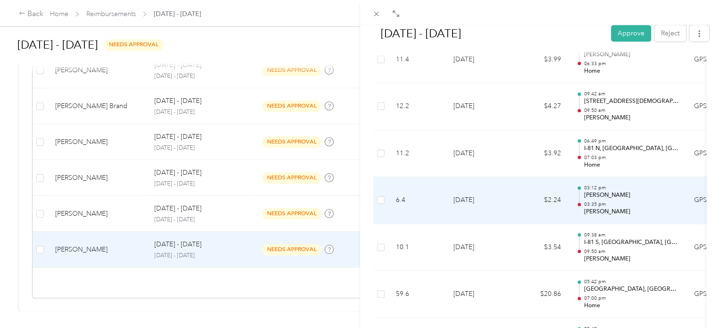
click at [525, 197] on td "$2.24" at bounding box center [540, 200] width 57 height 47
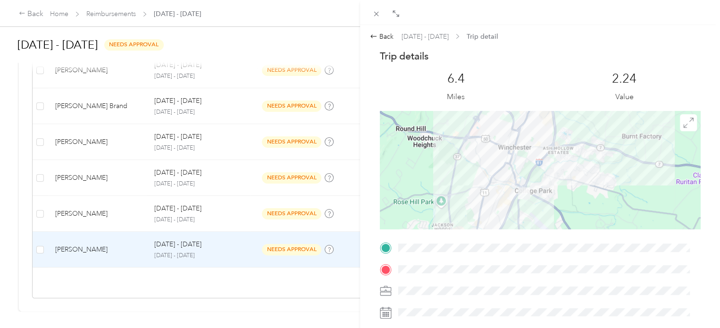
scroll to position [0, 0]
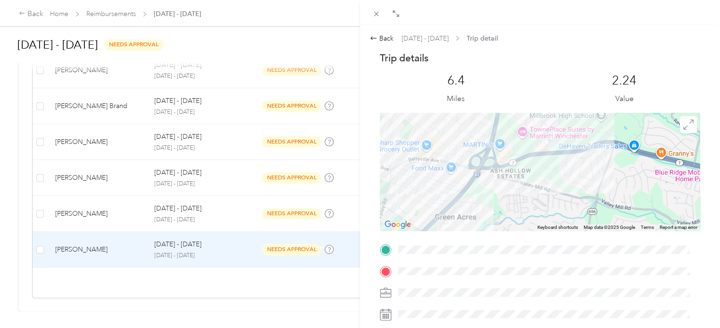
drag, startPoint x: 603, startPoint y: 135, endPoint x: 463, endPoint y: 227, distance: 167.4
click at [463, 227] on div at bounding box center [540, 172] width 320 height 118
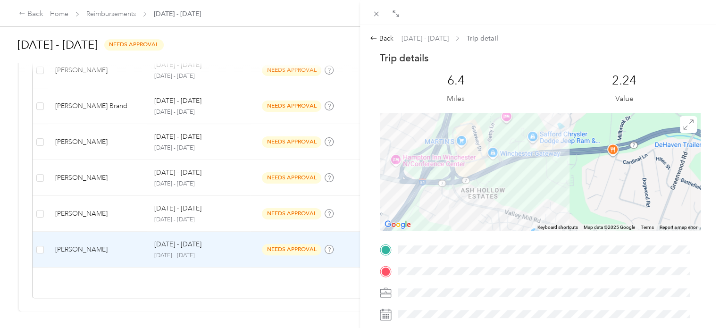
click at [453, 253] on div "Trip details This trip cannot be edited because it is either under review, appr…" at bounding box center [540, 261] width 320 height 421
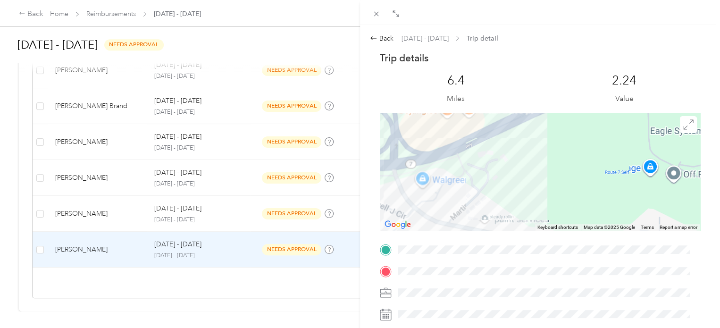
drag, startPoint x: 500, startPoint y: 180, endPoint x: 503, endPoint y: 196, distance: 15.9
click at [503, 196] on div at bounding box center [540, 172] width 320 height 118
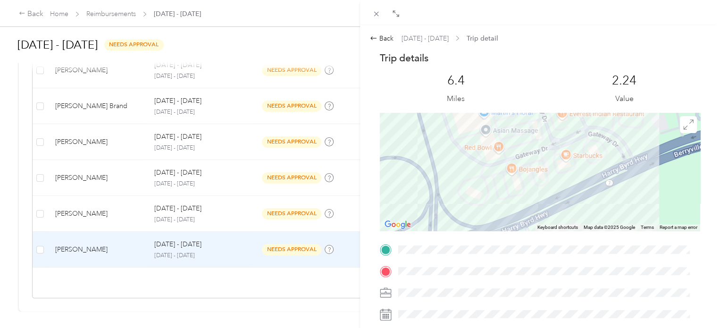
drag, startPoint x: 471, startPoint y: 147, endPoint x: 564, endPoint y: 235, distance: 128.2
click at [564, 235] on div "Trip details This trip cannot be edited because it is either under review, appr…" at bounding box center [540, 261] width 320 height 421
click at [370, 36] on icon at bounding box center [374, 38] width 8 height 8
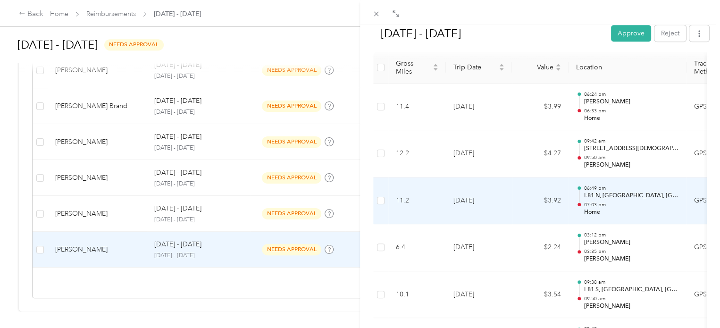
scroll to position [189, 0]
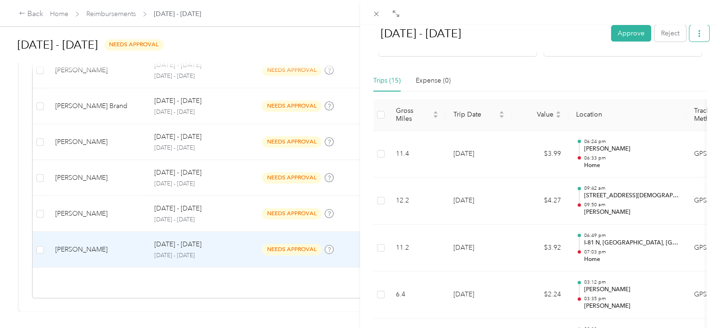
click at [699, 32] on icon "button" at bounding box center [700, 33] width 2 height 7
click at [673, 66] on span "Download" at bounding box center [665, 68] width 31 height 10
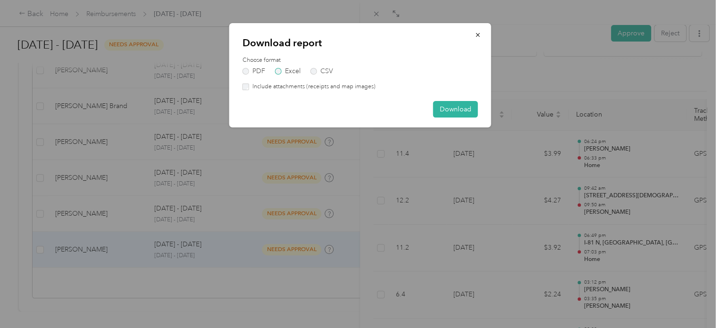
click at [294, 70] on label "Excel" at bounding box center [287, 71] width 25 height 7
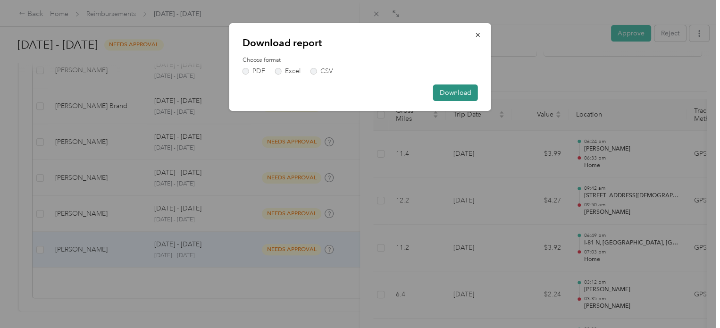
click at [458, 90] on button "Download" at bounding box center [455, 92] width 45 height 17
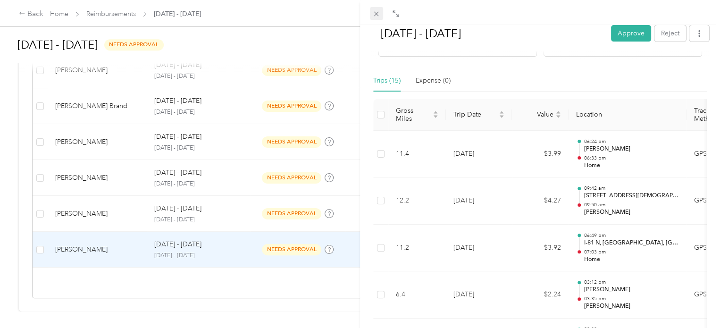
click at [377, 13] on icon at bounding box center [376, 14] width 5 height 5
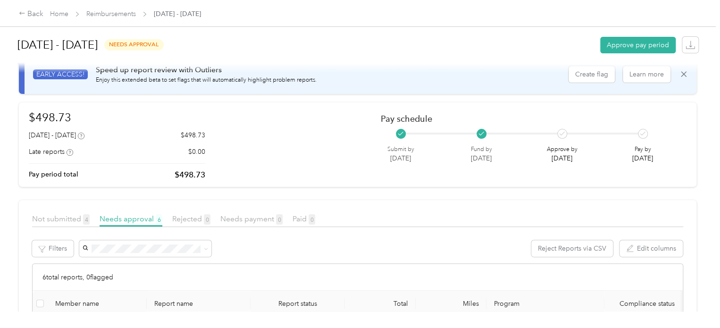
scroll to position [47, 0]
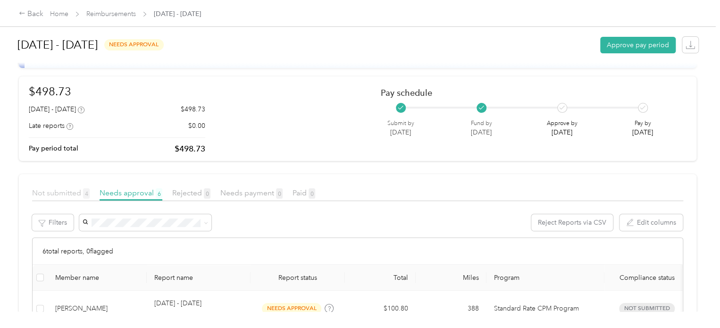
click at [57, 193] on span "Not submitted 4" at bounding box center [61, 192] width 58 height 9
